Goal: Navigation & Orientation: Find specific page/section

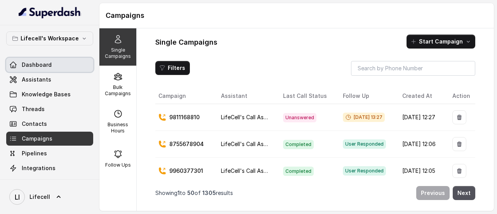
click at [51, 61] on link "Dashboard" at bounding box center [49, 65] width 87 height 14
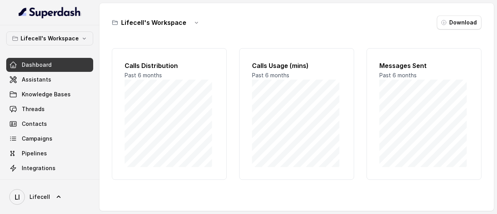
scroll to position [89, 0]
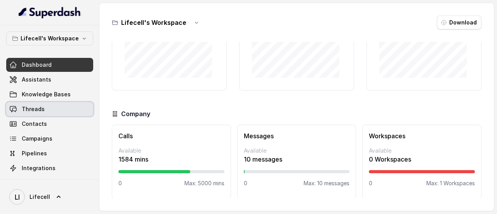
click at [33, 107] on span "Threads" at bounding box center [33, 109] width 23 height 8
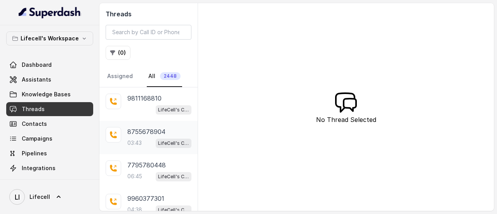
click at [156, 139] on span "LifeCell's Call Assistant" at bounding box center [174, 143] width 36 height 9
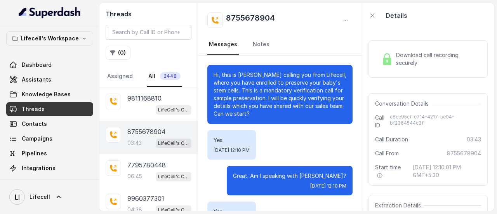
scroll to position [1222, 0]
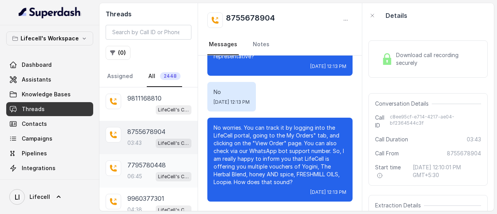
click at [145, 165] on p "7795780448" at bounding box center [146, 164] width 38 height 9
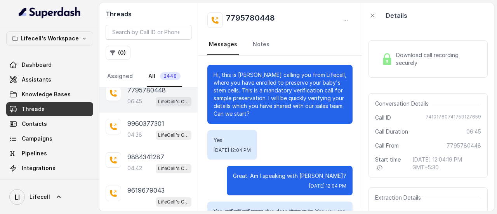
scroll to position [76, 0]
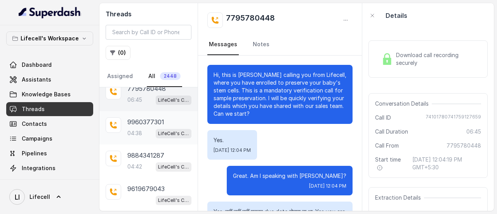
click at [147, 126] on div "9960377301 04:38 LifeCell's Call Assistant" at bounding box center [159, 127] width 64 height 21
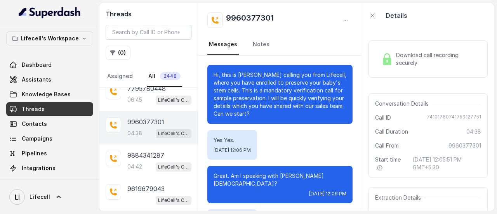
scroll to position [1667, 0]
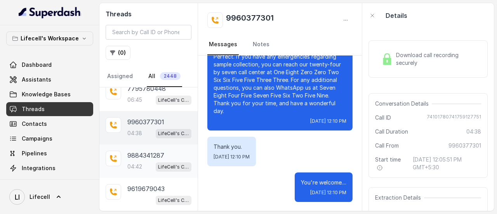
click at [137, 158] on p "9884341287" at bounding box center [145, 155] width 37 height 9
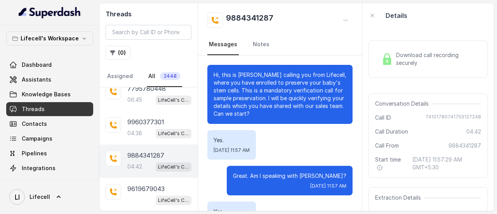
scroll to position [1731, 0]
